Goal: Task Accomplishment & Management: Complete application form

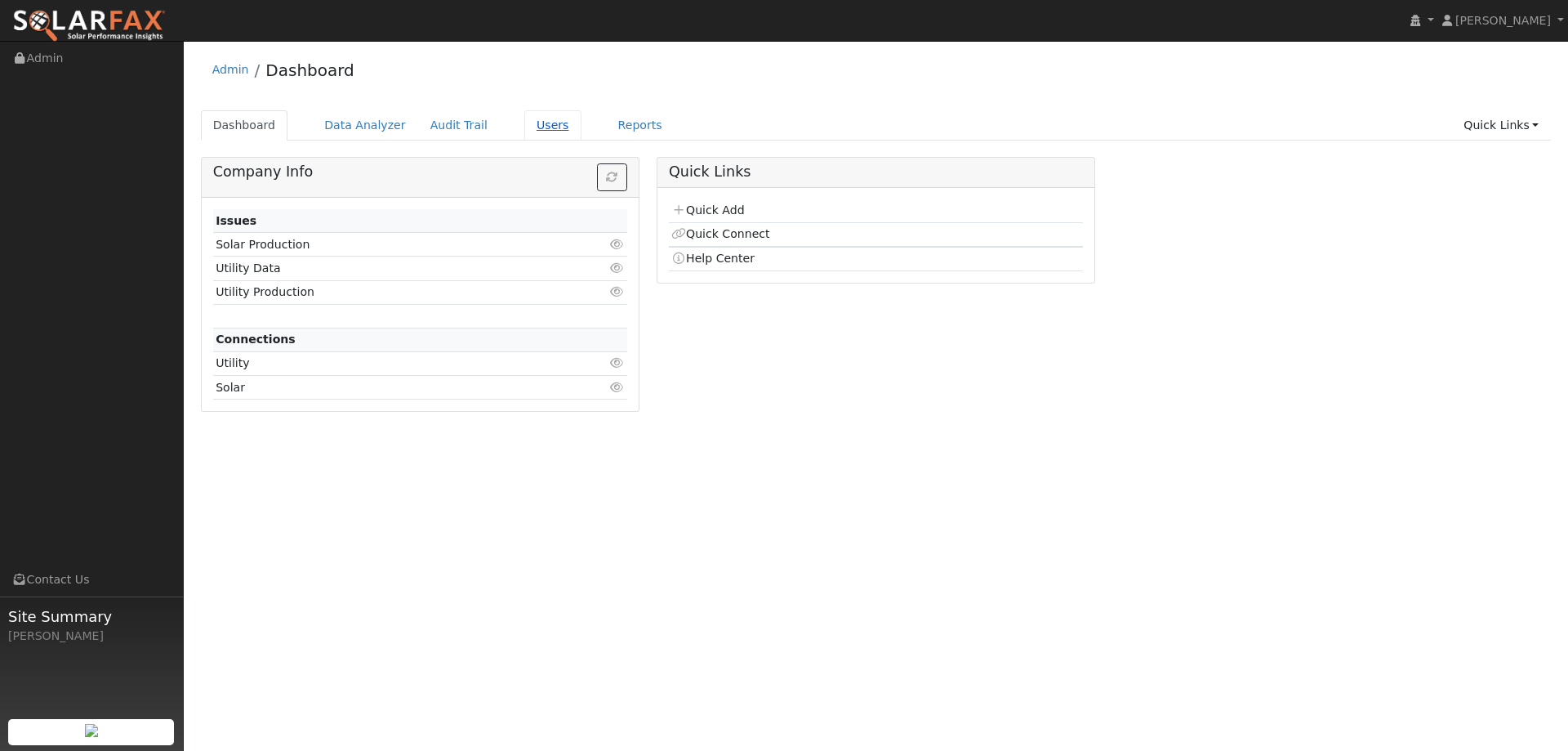
click at [525, 127] on link "Users" at bounding box center [553, 125] width 57 height 30
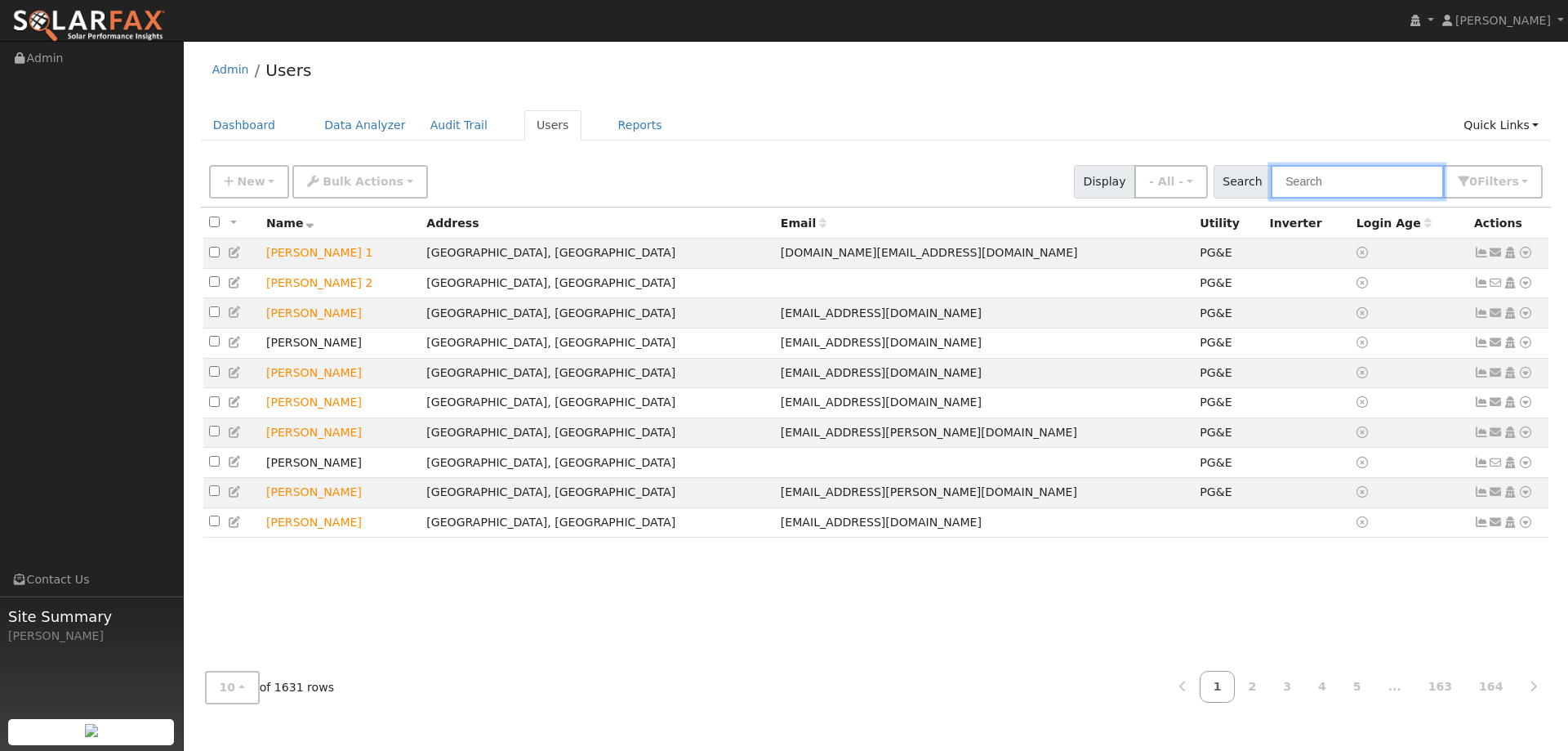
click at [1316, 177] on input "text" at bounding box center [1357, 182] width 173 height 34
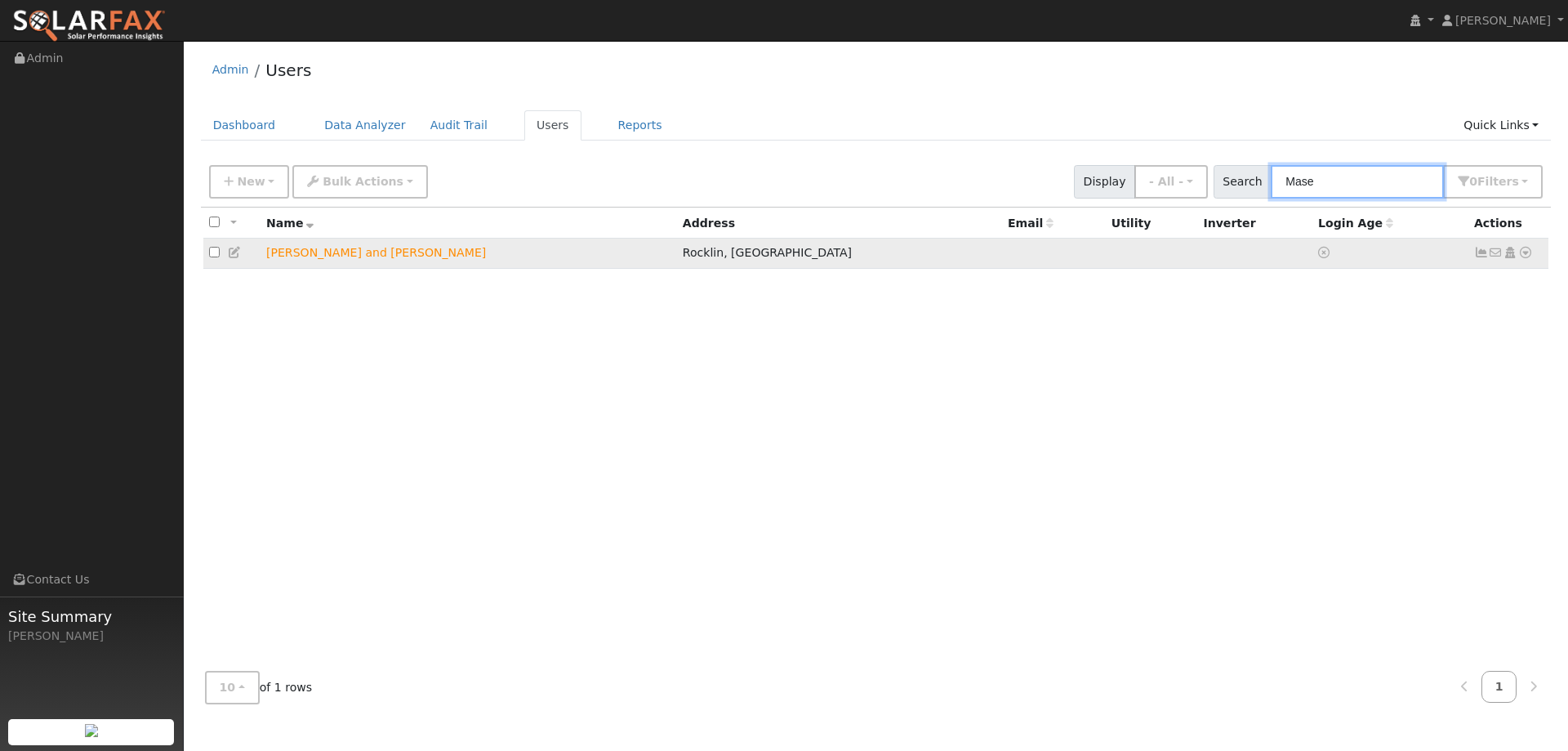
type input "Mase"
click at [1524, 251] on icon at bounding box center [1525, 252] width 15 height 12
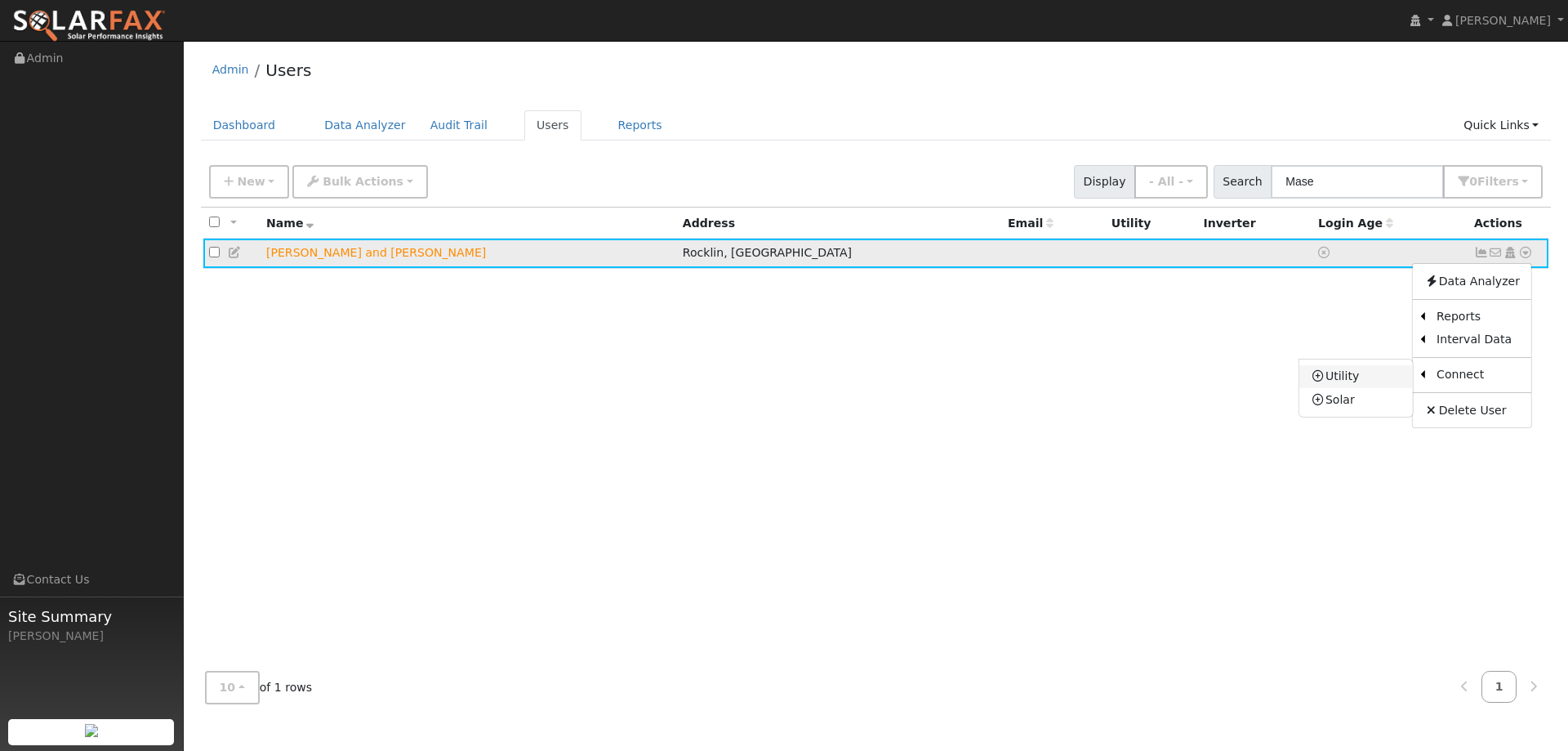
click at [1383, 370] on link "Utility" at bounding box center [1355, 377] width 113 height 23
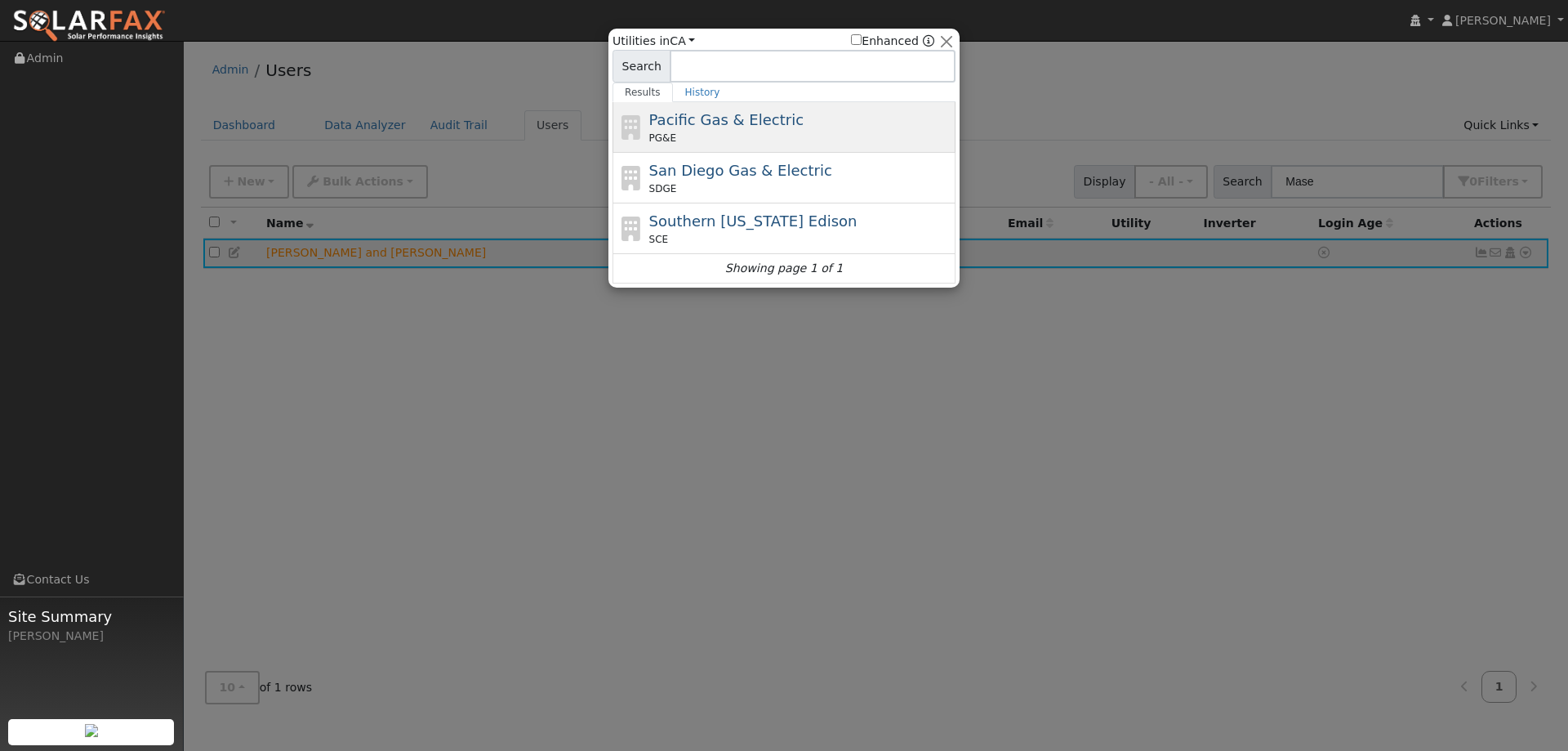
click at [774, 135] on div "PG&E" at bounding box center [801, 137] width 304 height 14
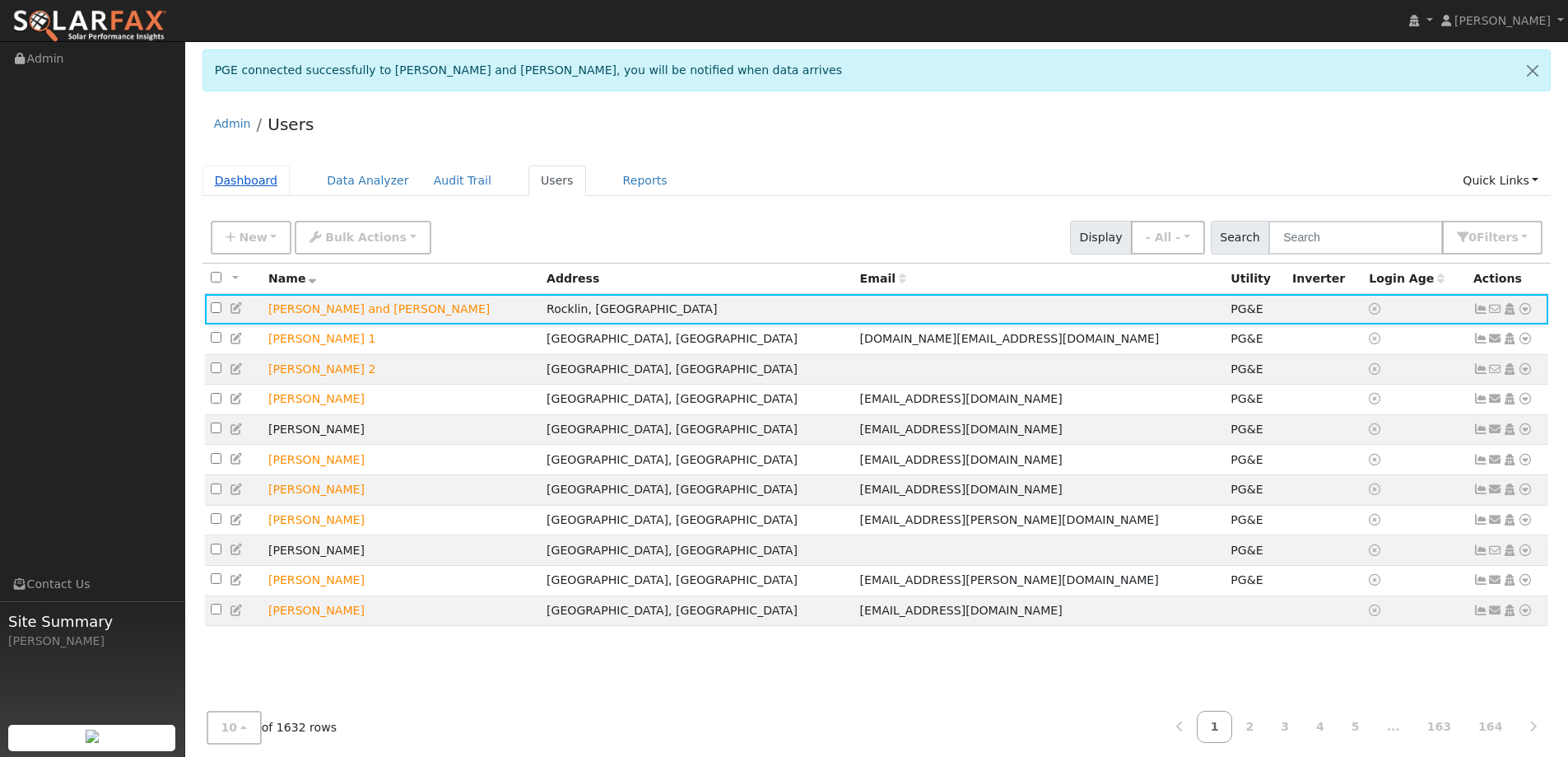
click at [263, 172] on link "Dashboard" at bounding box center [246, 180] width 88 height 30
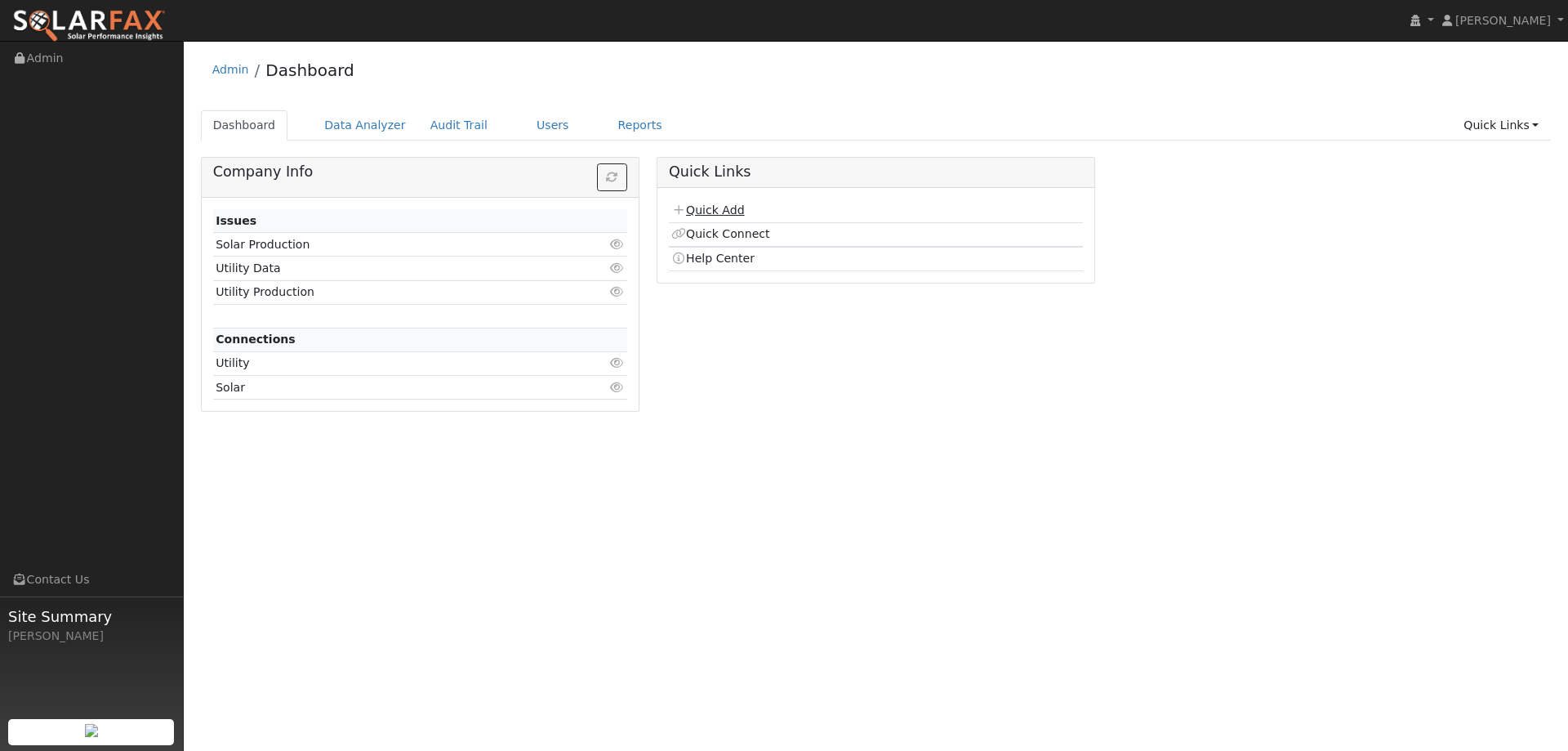
click at [718, 208] on link "Quick Add" at bounding box center [708, 210] width 73 height 14
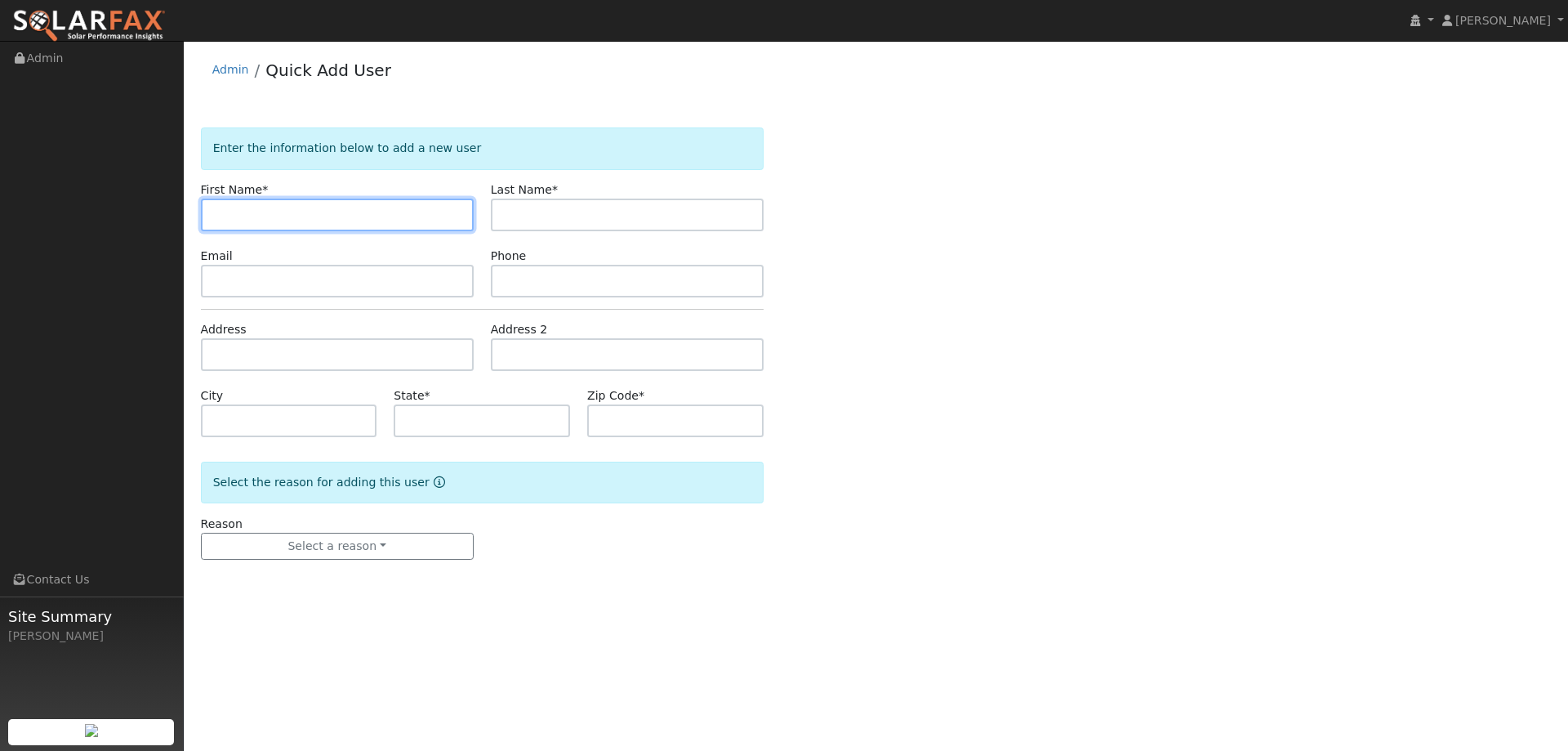
click at [429, 202] on input "text" at bounding box center [337, 215] width 273 height 33
type input "[PERSON_NAME]"
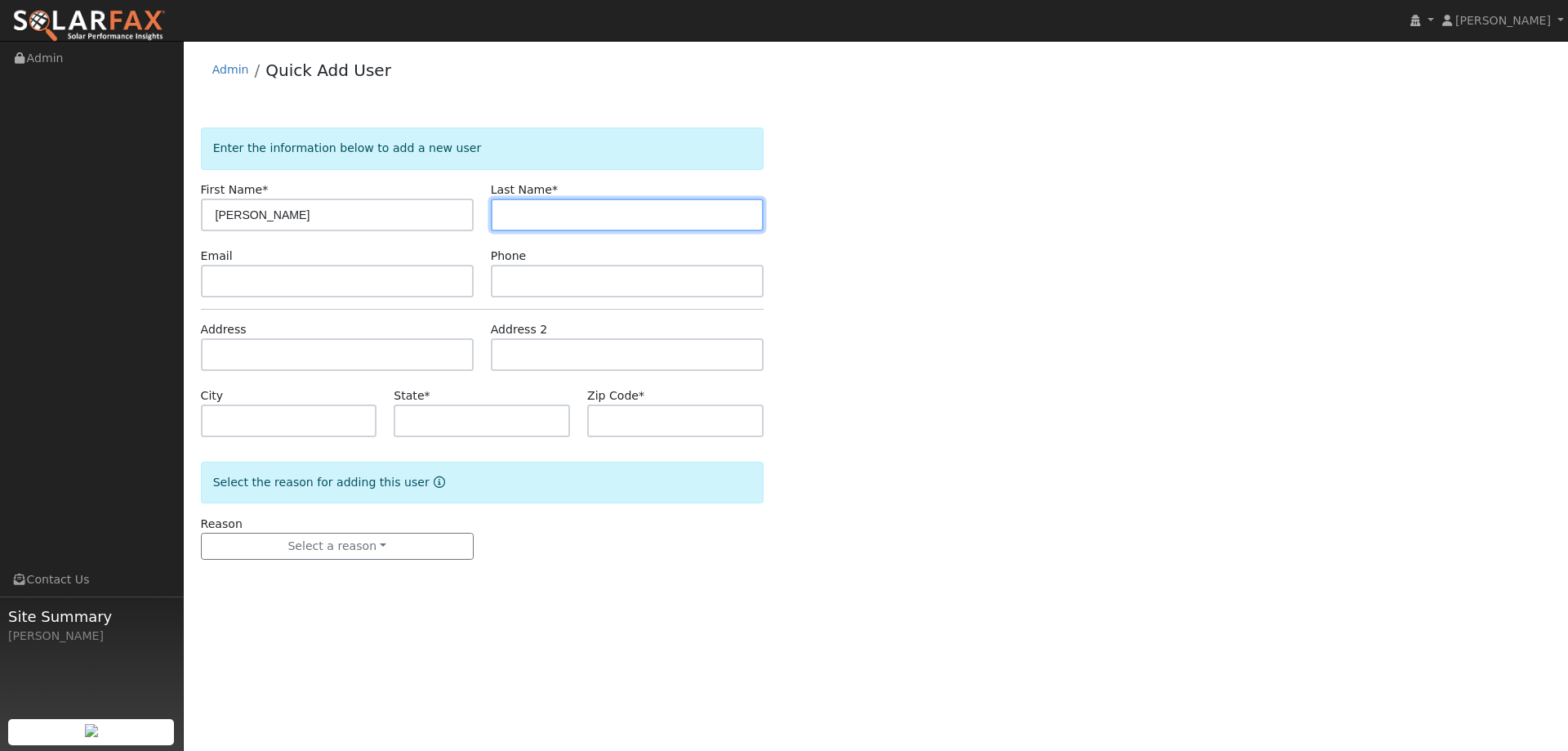
click at [654, 212] on input "text" at bounding box center [627, 215] width 273 height 33
type input "[PERSON_NAME]"
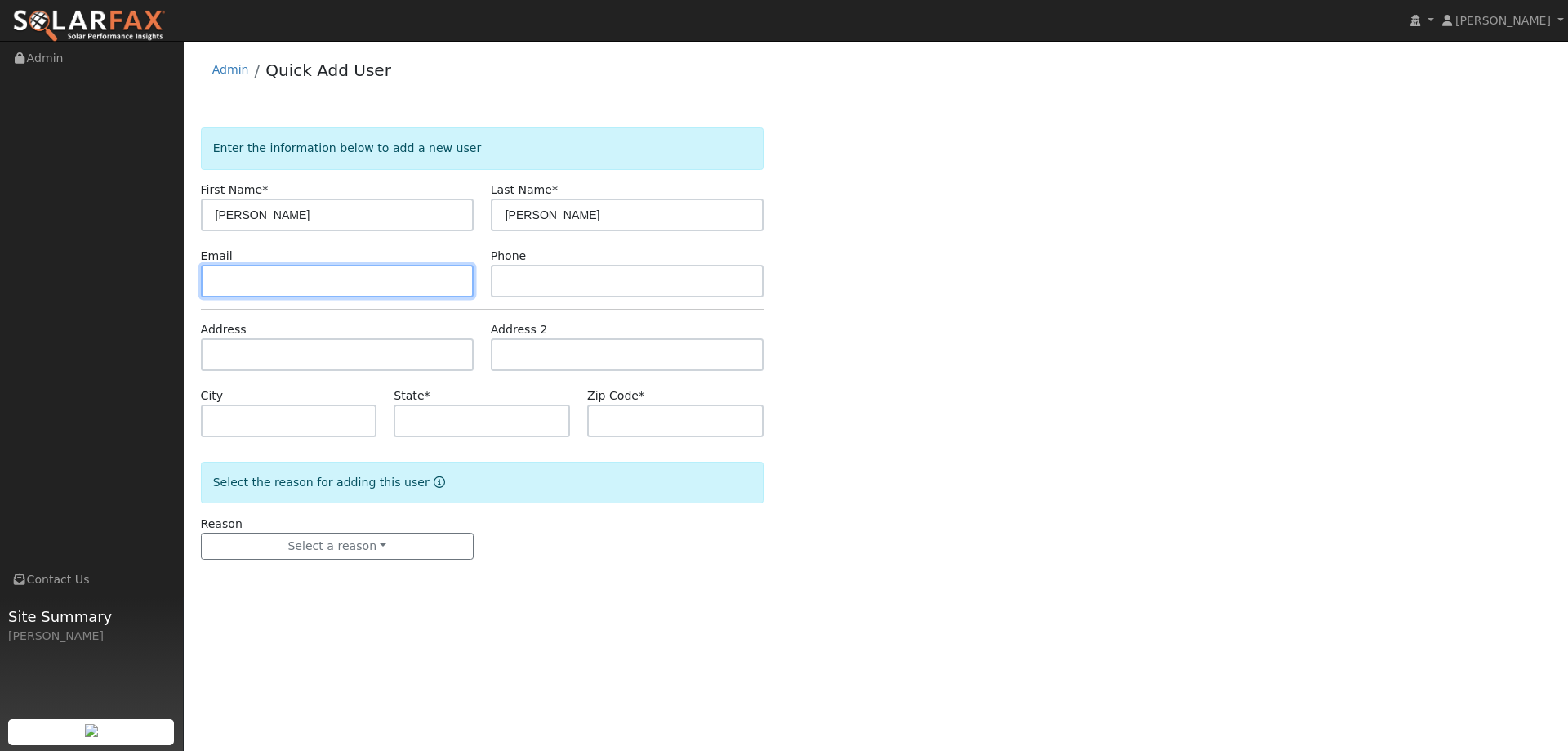
click at [351, 280] on input "text" at bounding box center [337, 281] width 273 height 33
paste input "jrforster0@gmail.com"
type input "jrforster0@gmail.com"
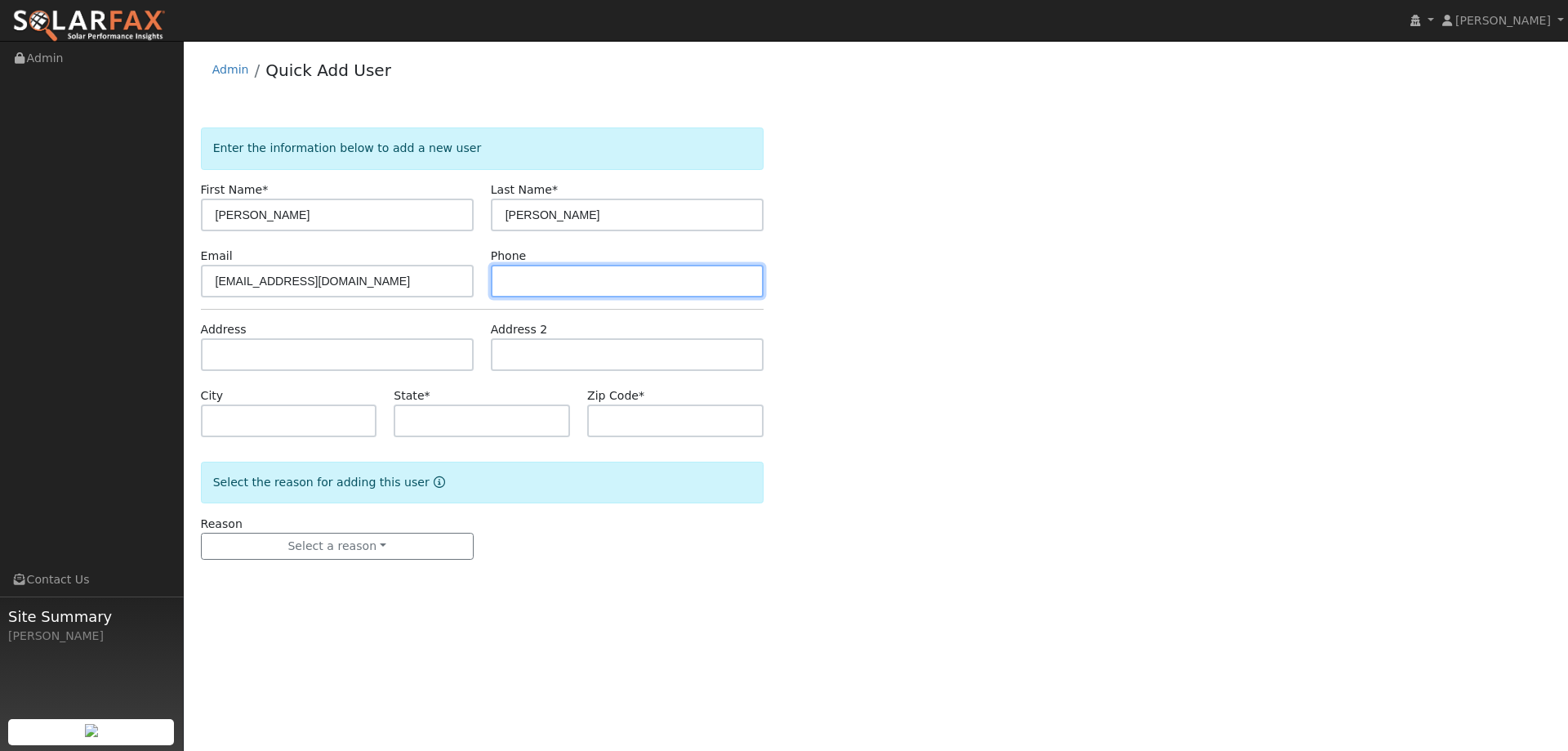
click at [642, 282] on input "text" at bounding box center [627, 281] width 273 height 33
paste input "(916) 316-1106"
type input "(916) 316-1106"
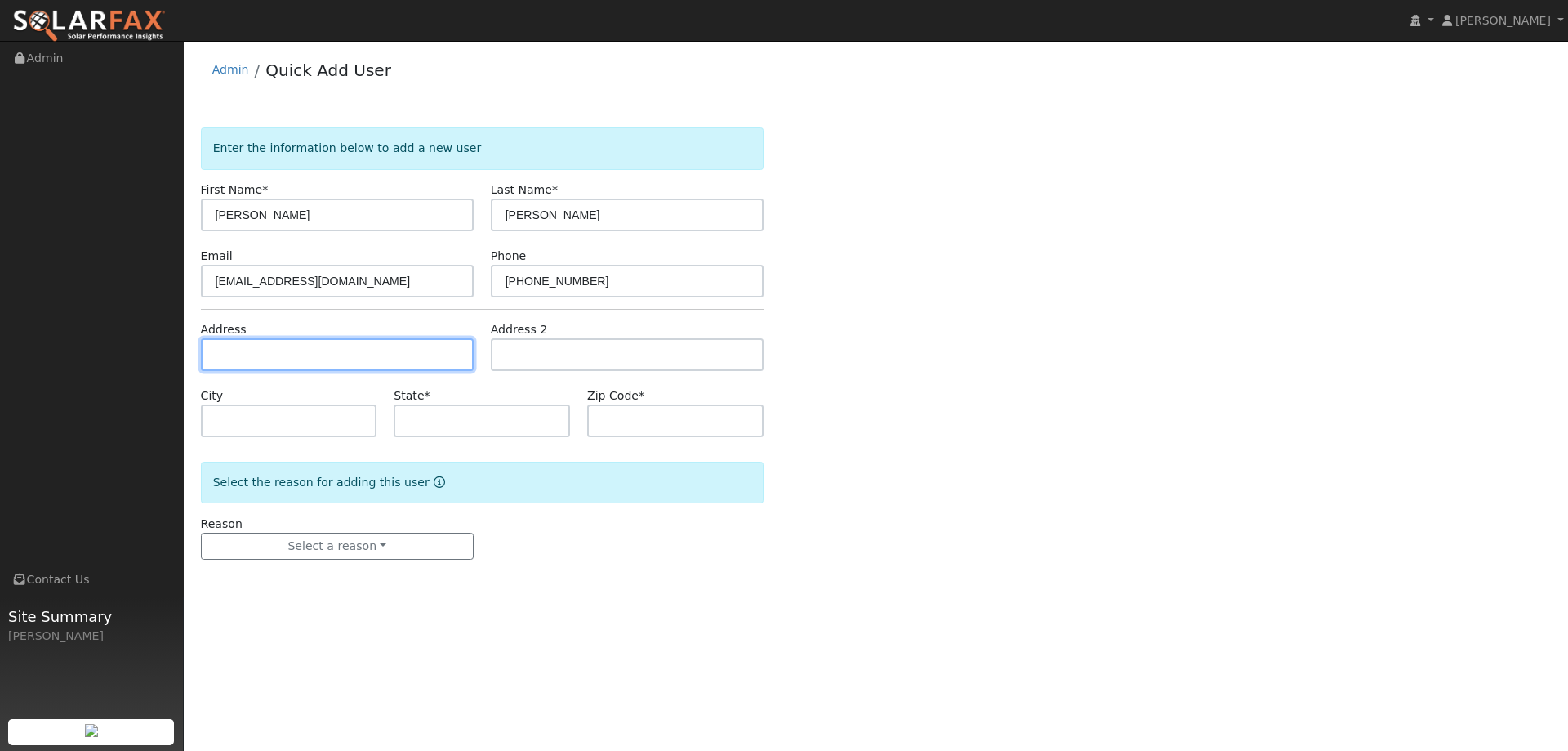
click at [373, 358] on input "text" at bounding box center [337, 355] width 273 height 33
paste input "4235 Midas Ave"
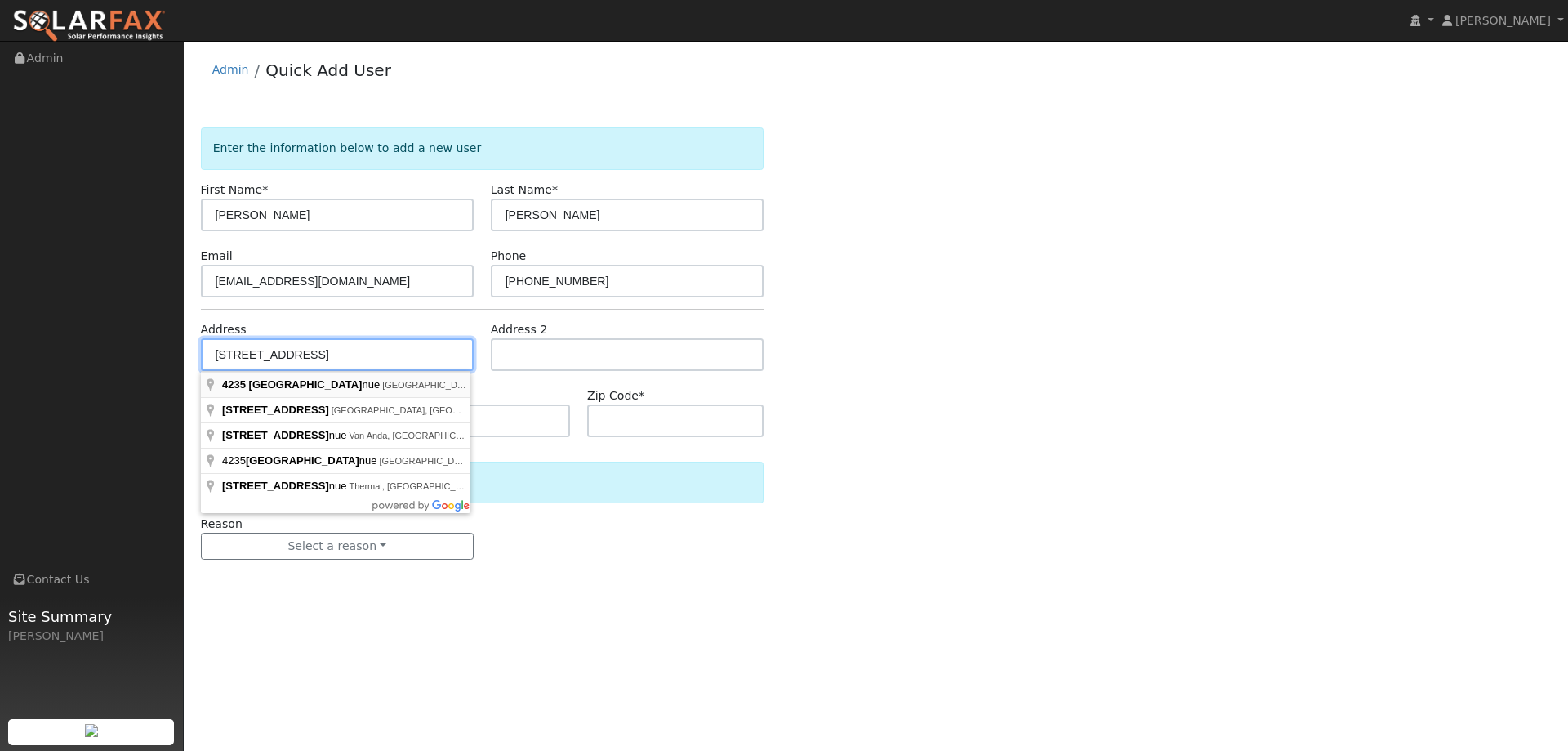
type input "4235 Midas Avenue"
type input "Rocklin"
type input "CA"
type input "95677"
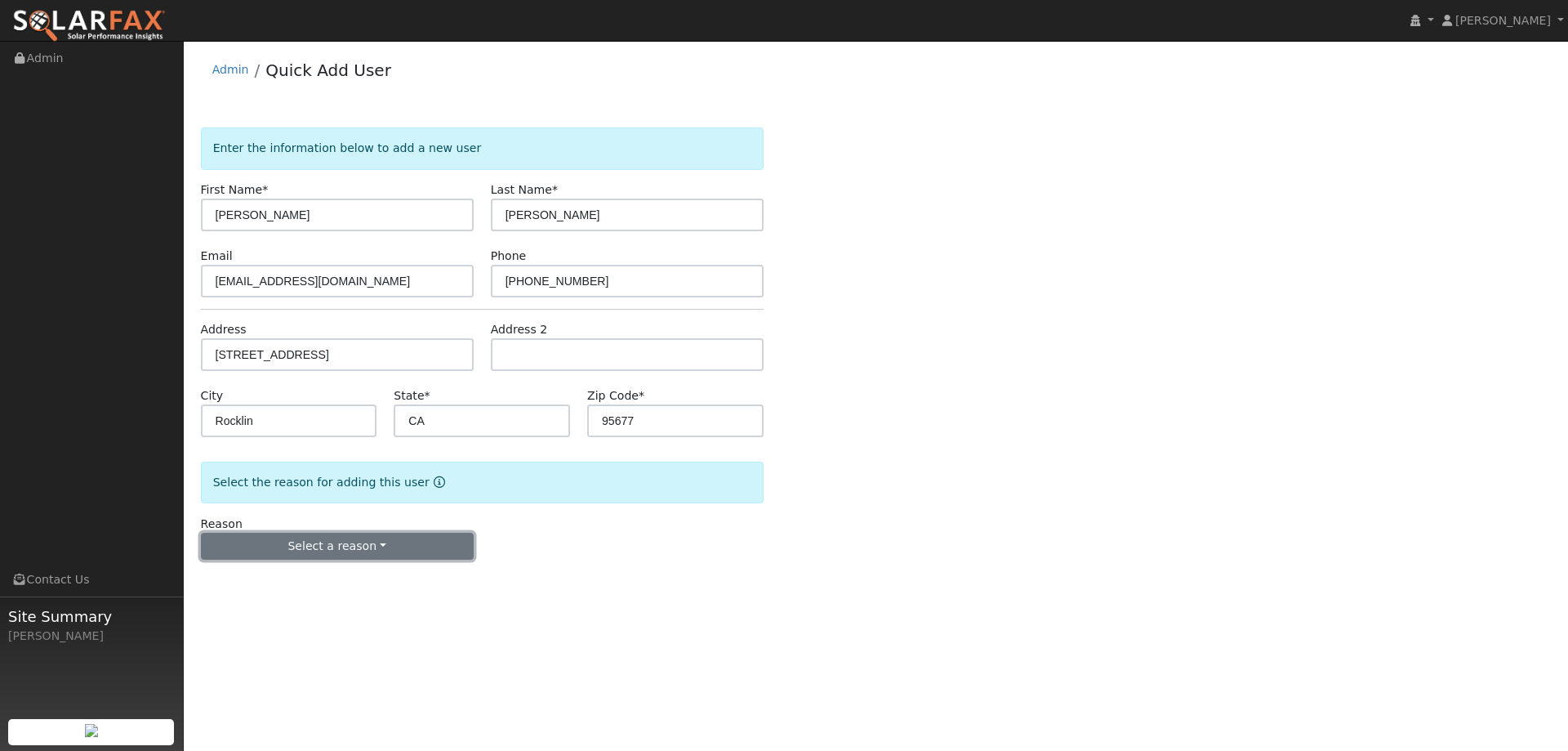
click at [356, 539] on button "Select a reason" at bounding box center [337, 546] width 273 height 28
click at [311, 582] on link "New lead" at bounding box center [292, 580] width 181 height 23
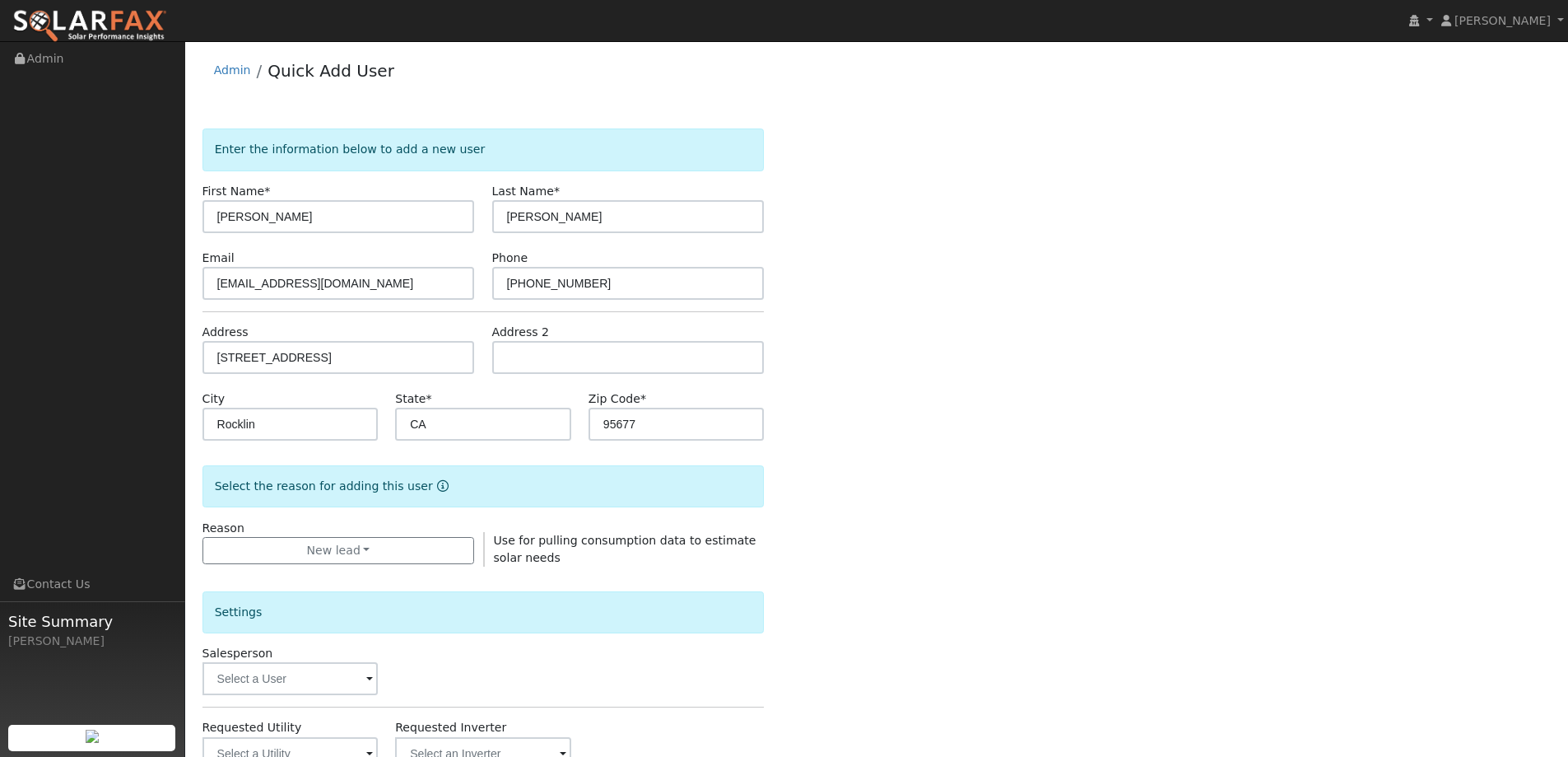
click at [279, 697] on div "Settings Salesperson Requested Utility Requested Inverter Enable Access Email N…" at bounding box center [483, 704] width 562 height 278
click at [283, 684] on input "text" at bounding box center [290, 678] width 176 height 33
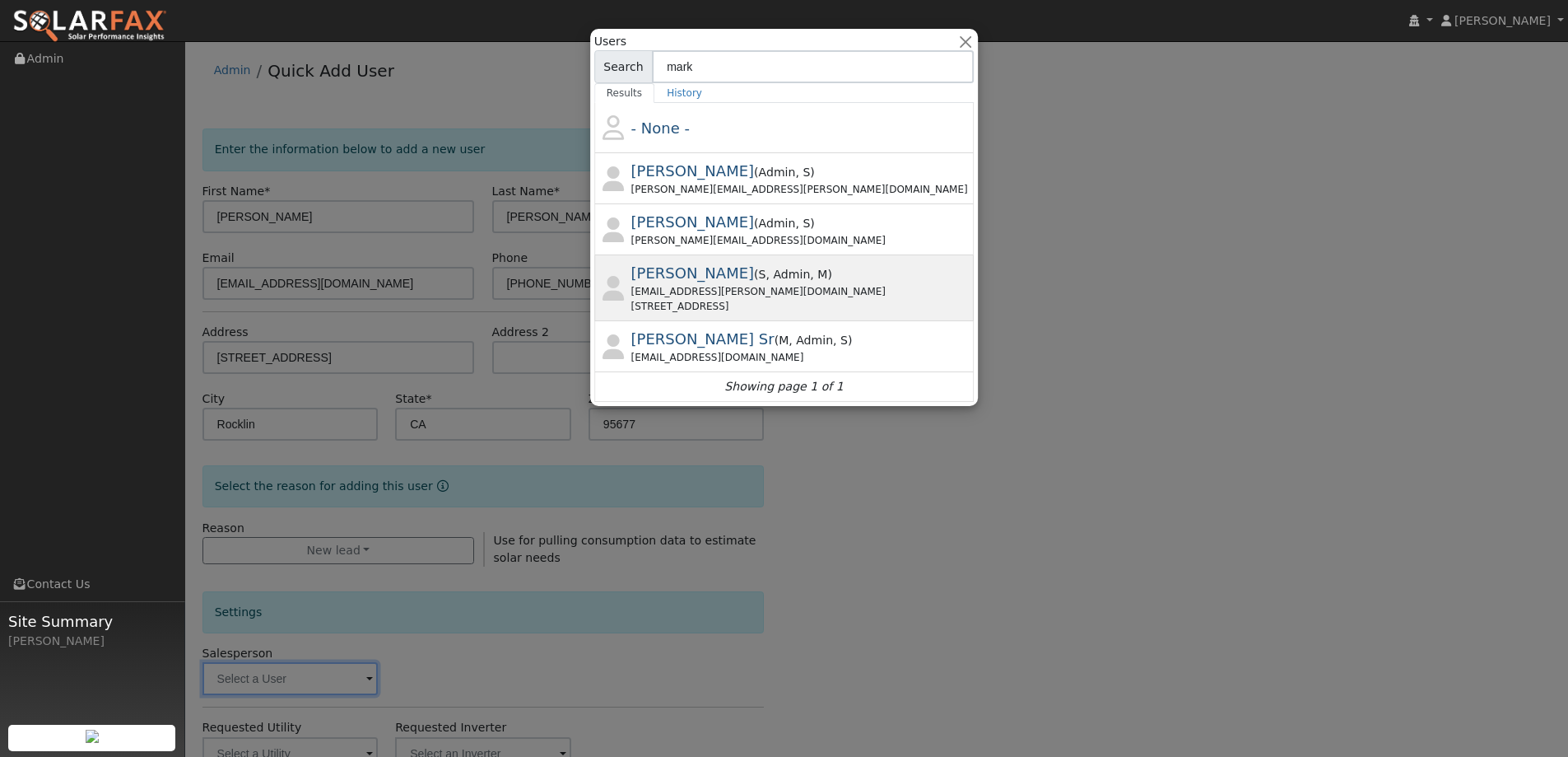
type input "mark"
click at [781, 294] on div "mark.schroeder@ambrosesolar.com" at bounding box center [801, 291] width 340 height 15
type input "Mark Schroeder"
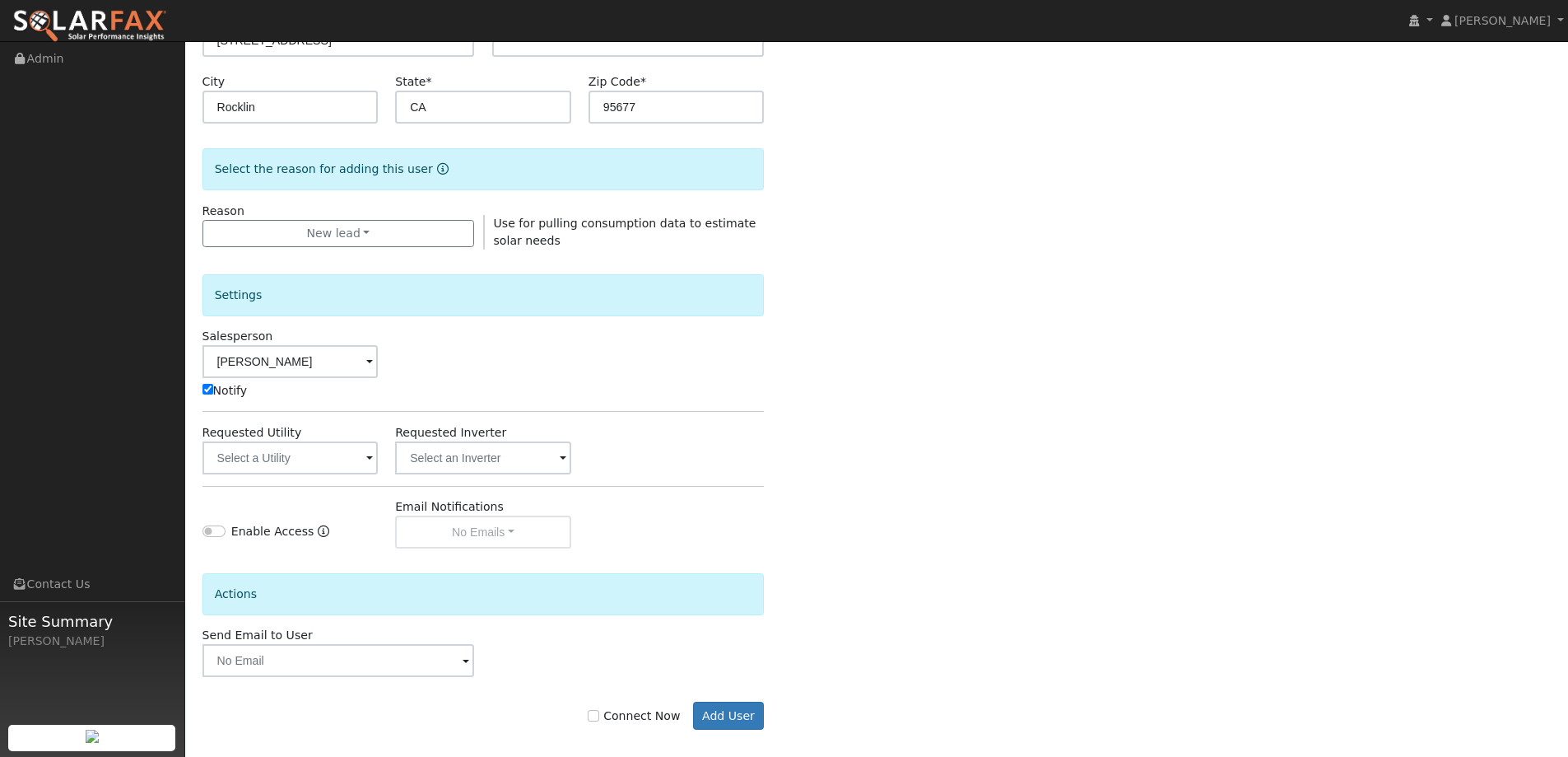
scroll to position [329, 0]
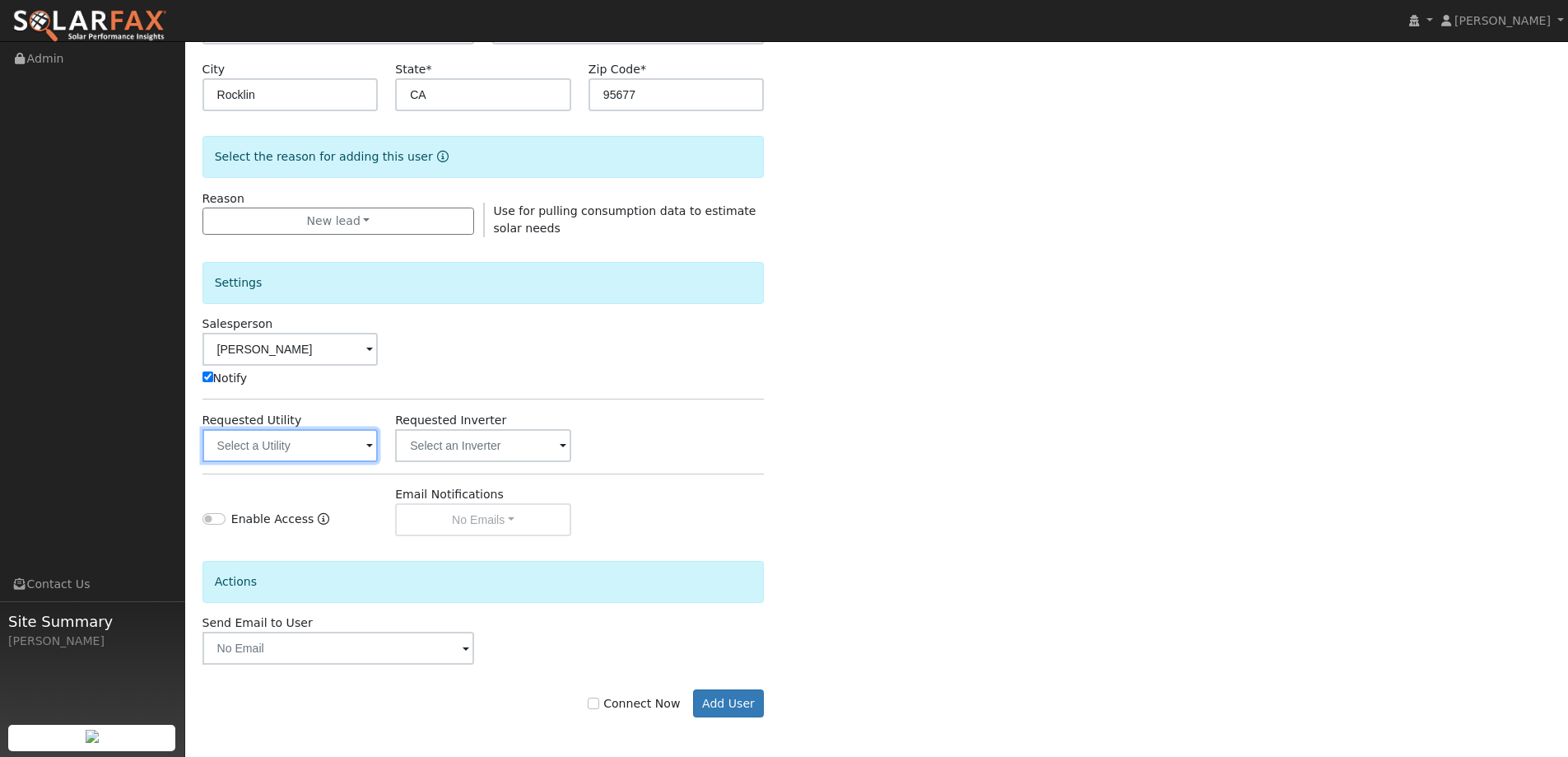
click at [317, 448] on input "text" at bounding box center [290, 445] width 176 height 33
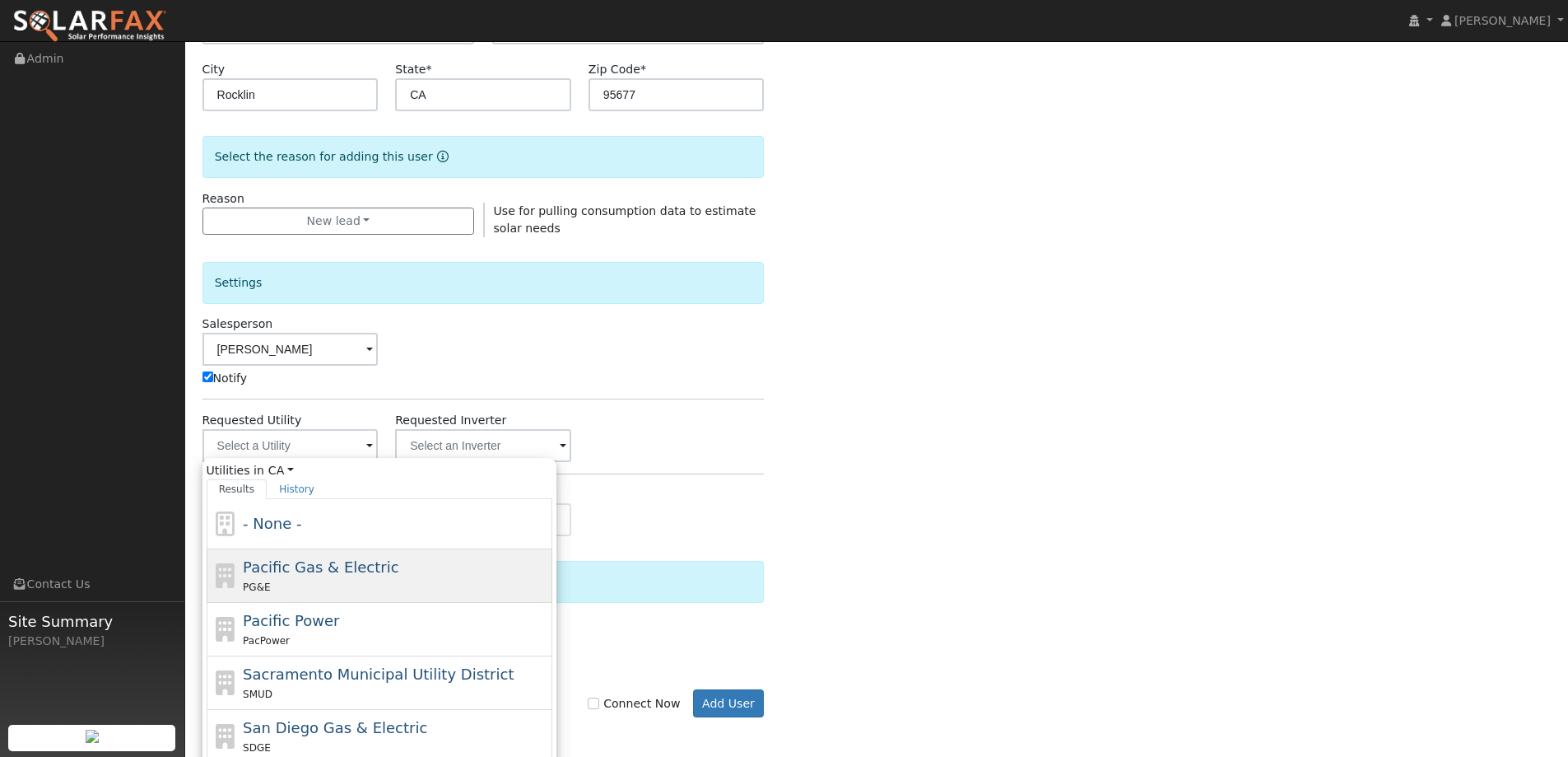
click at [347, 578] on div "PG&E" at bounding box center [395, 587] width 306 height 18
type input "Pacific Gas & Electric"
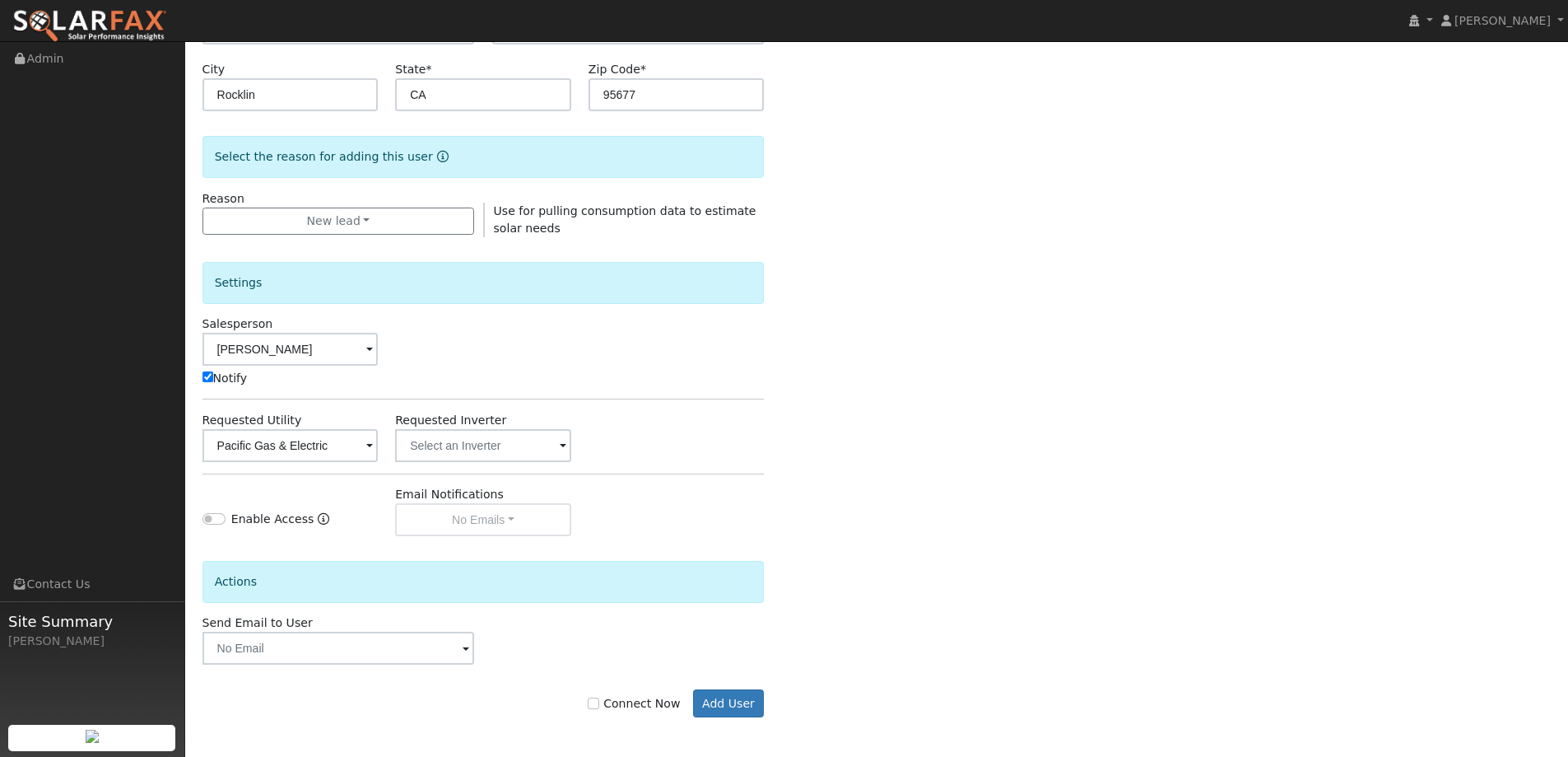
drag, startPoint x: 650, startPoint y: 700, endPoint x: 691, endPoint y: 710, distance: 42.2
click at [650, 701] on label "Connect Now" at bounding box center [633, 703] width 93 height 18
click at [599, 701] on input "Connect Now" at bounding box center [593, 703] width 12 height 12
checkbox input "true"
click at [744, 702] on button "Add User" at bounding box center [729, 702] width 72 height 28
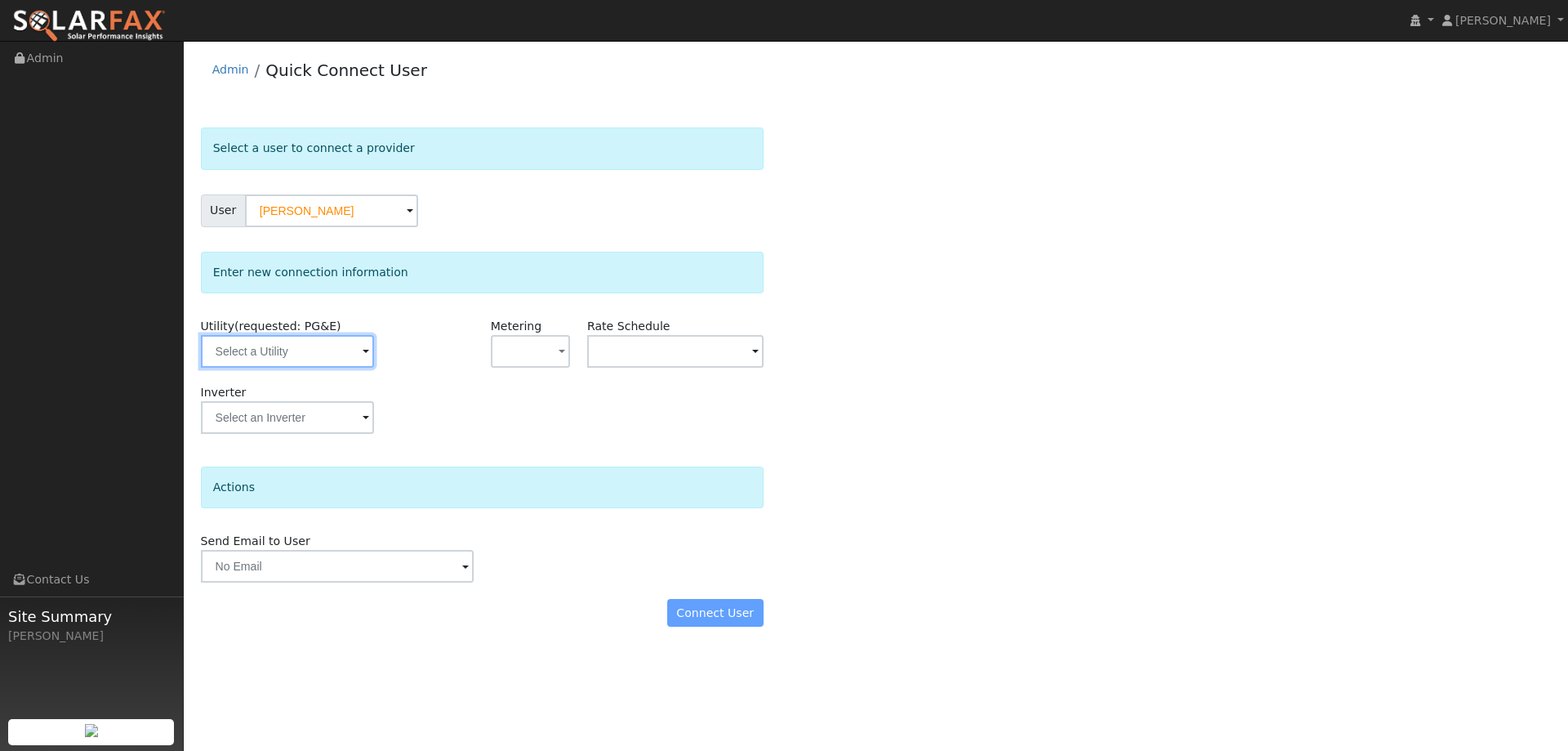
click at [340, 356] on input "text" at bounding box center [287, 351] width 173 height 33
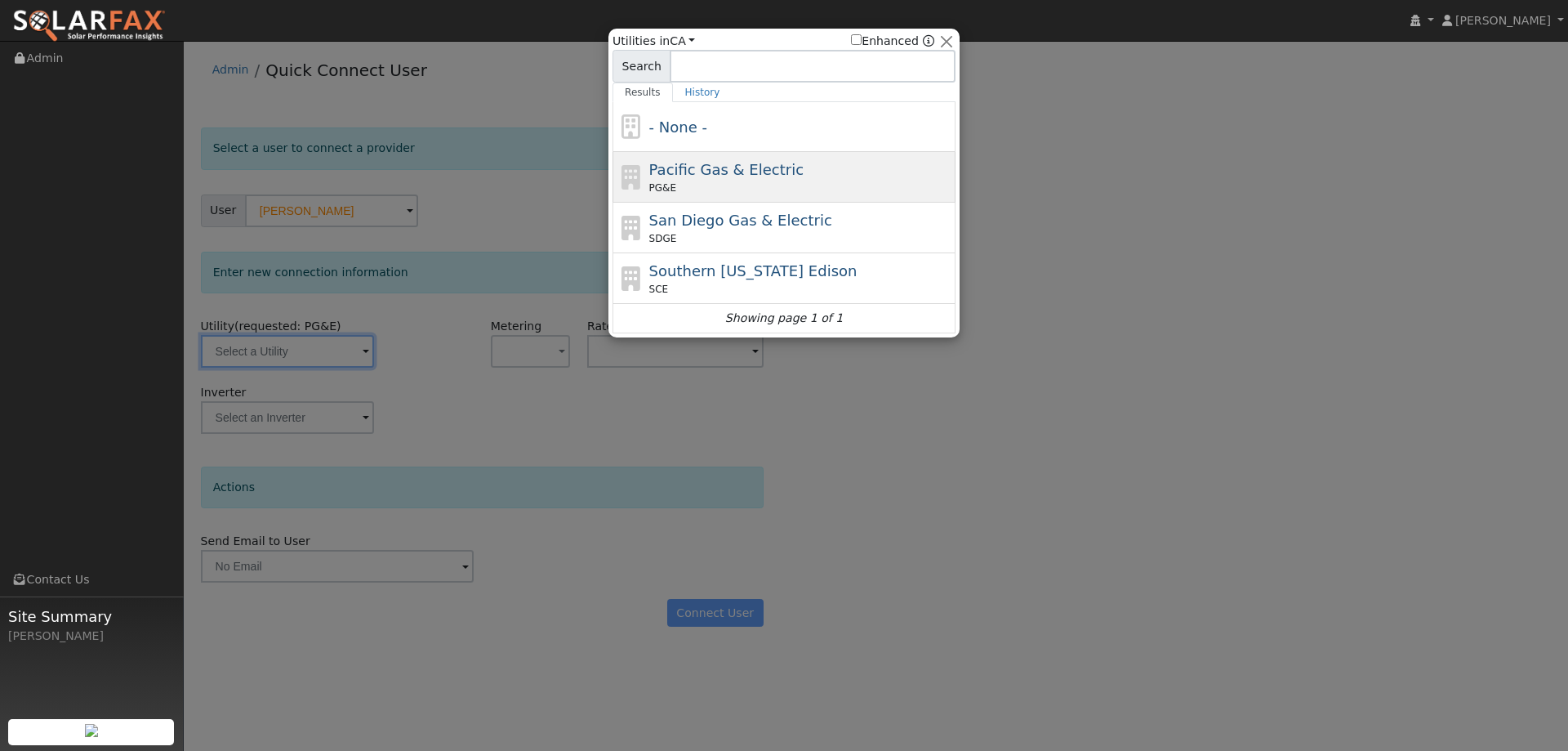
click at [650, 191] on span "PG&E" at bounding box center [663, 188] width 27 height 14
type input "PG&E"
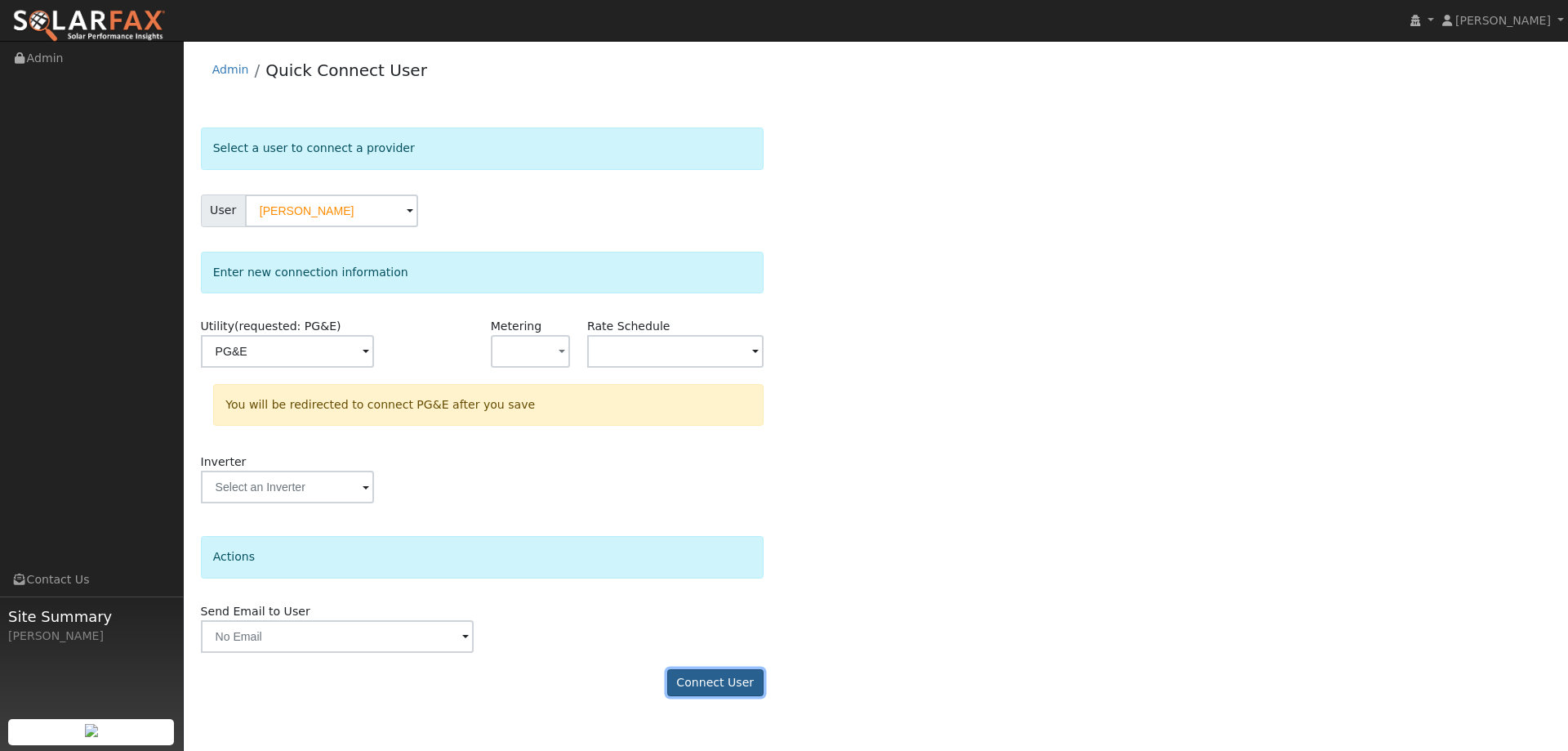
click at [732, 683] on button "Connect User" at bounding box center [715, 682] width 97 height 28
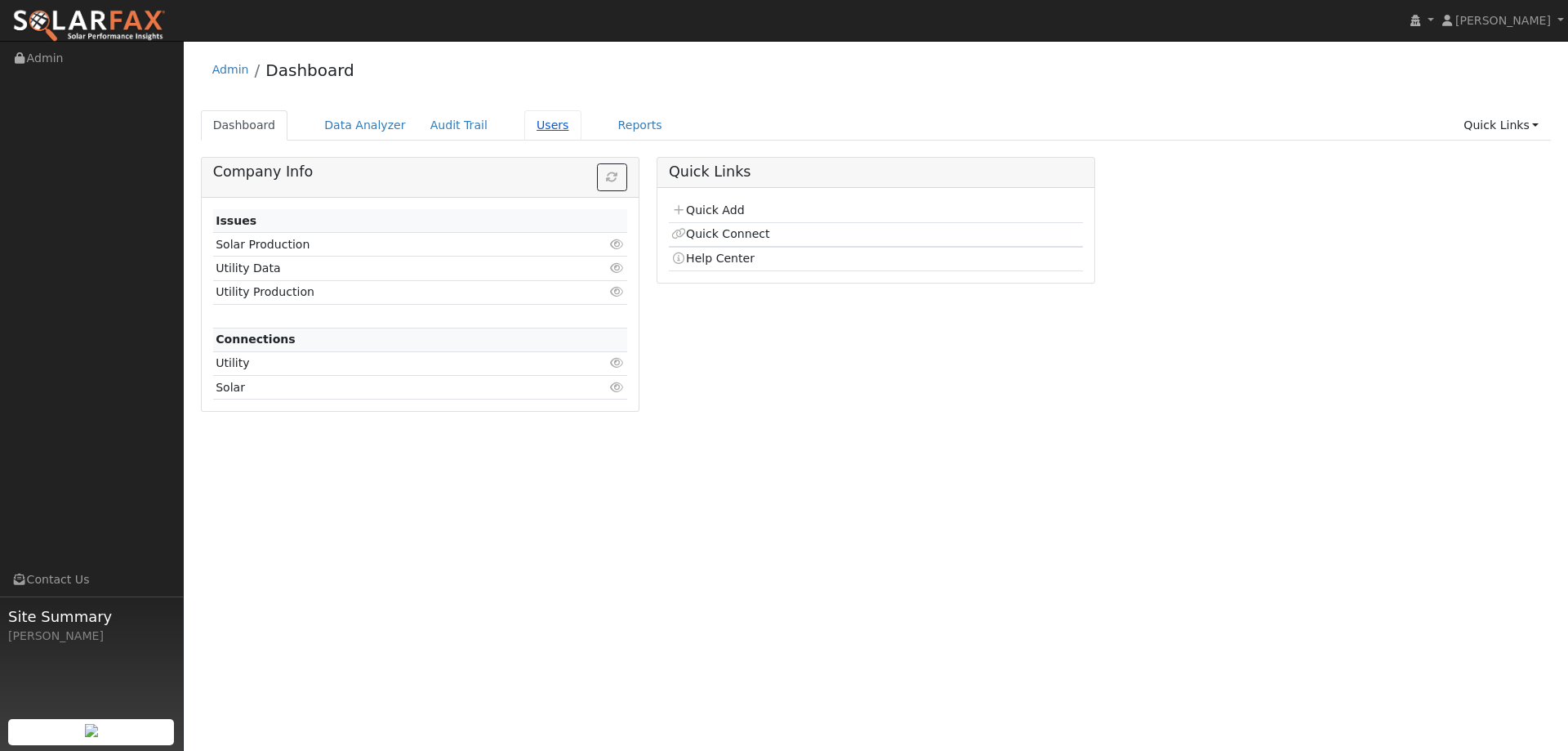
click at [538, 114] on link "Users" at bounding box center [553, 125] width 57 height 30
